Goal: Find specific page/section: Find specific page/section

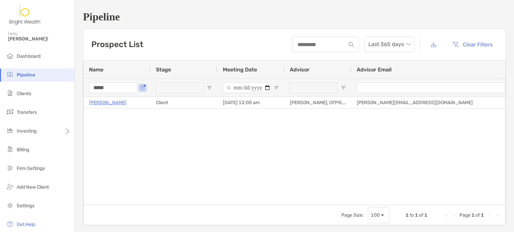
drag, startPoint x: 116, startPoint y: 89, endPoint x: 39, endPoint y: 67, distance: 80.0
click at [45, 69] on div "Pipeline Hello, [PERSON_NAME]! Dashboard Pipeline Clients Transfers Investing B…" at bounding box center [257, 116] width 514 height 232
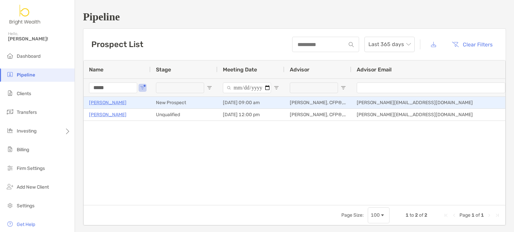
type input "*****"
click at [112, 104] on p "[PERSON_NAME]" at bounding box center [107, 103] width 37 height 8
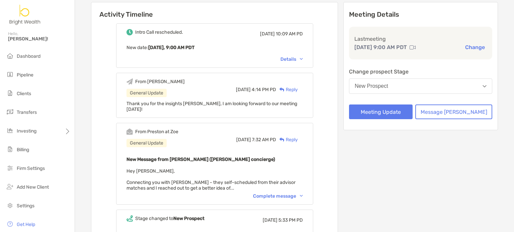
scroll to position [100, 0]
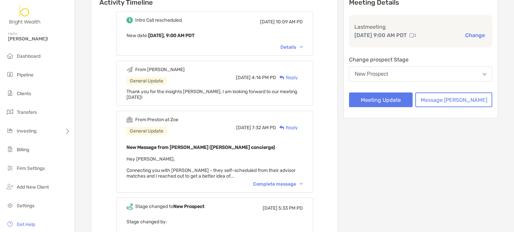
click at [280, 182] on div "Complete message" at bounding box center [278, 185] width 50 height 6
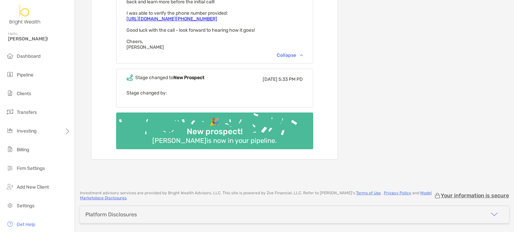
scroll to position [301, 0]
